Goal: Task Accomplishment & Management: Use online tool/utility

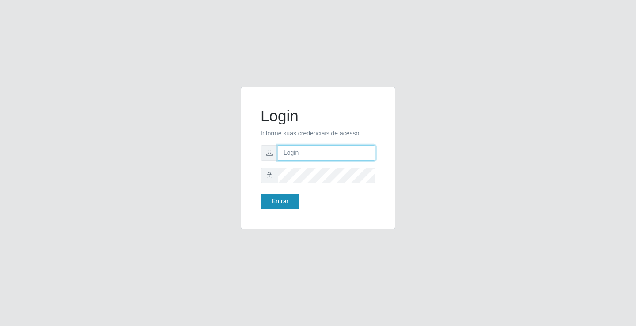
type input "[EMAIL_ADDRESS][DOMAIN_NAME]"
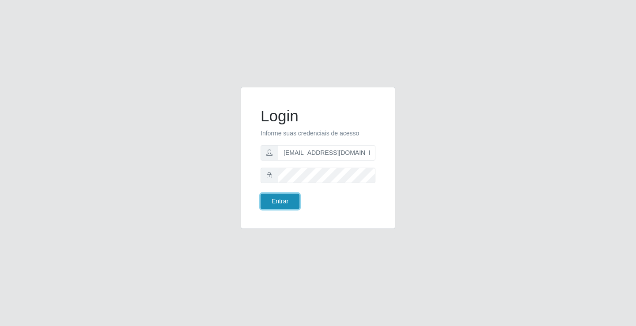
click at [284, 201] on button "Entrar" at bounding box center [279, 201] width 39 height 15
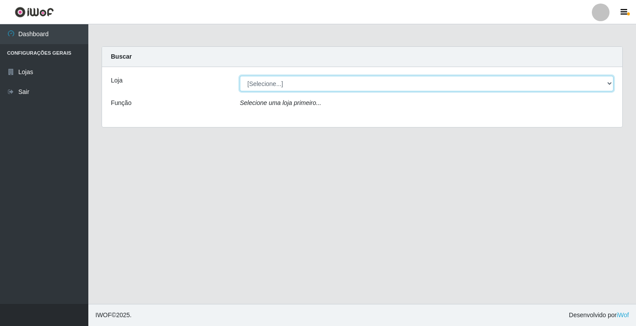
click at [607, 81] on select "[Selecione...] Rede Potiguar 4 - Extremoz" at bounding box center [426, 83] width 373 height 15
select select "78"
click at [240, 76] on select "[Selecione...] Rede Potiguar 4 - Extremoz" at bounding box center [426, 83] width 373 height 15
